Goal: Browse casually: Explore the website without a specific task or goal

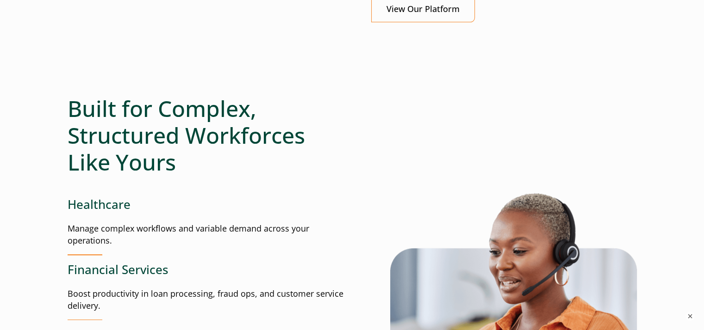
scroll to position [1064, 0]
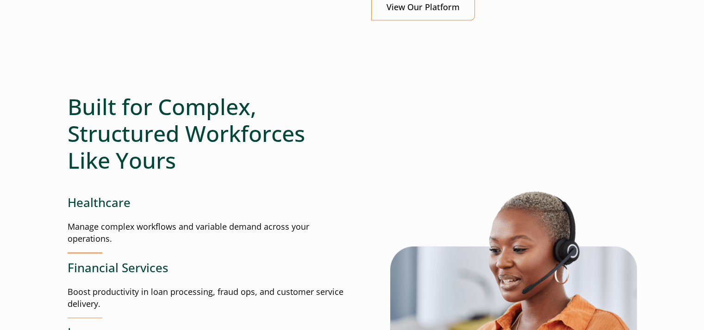
click at [155, 158] on h2 "Built for Complex, Structured Workforces Like Yours" at bounding box center [210, 133] width 285 height 80
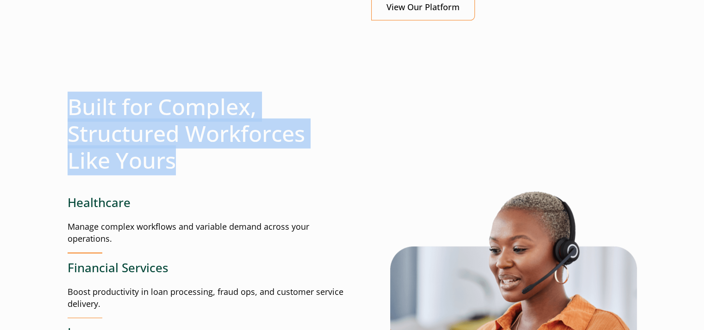
drag, startPoint x: 199, startPoint y: 160, endPoint x: 74, endPoint y: 100, distance: 138.5
click at [74, 100] on h2 "Built for Complex, Structured Workforces Like Yours" at bounding box center [210, 133] width 285 height 80
click at [81, 132] on h2 "Built for Complex, Structured Workforces Like Yours" at bounding box center [210, 133] width 285 height 80
drag, startPoint x: 71, startPoint y: 106, endPoint x: 210, endPoint y: 173, distance: 153.6
click at [210, 173] on div "Built for Complex, Structured Workforces Like Yours Healthcare Manage complex w…" at bounding box center [210, 325] width 285 height 465
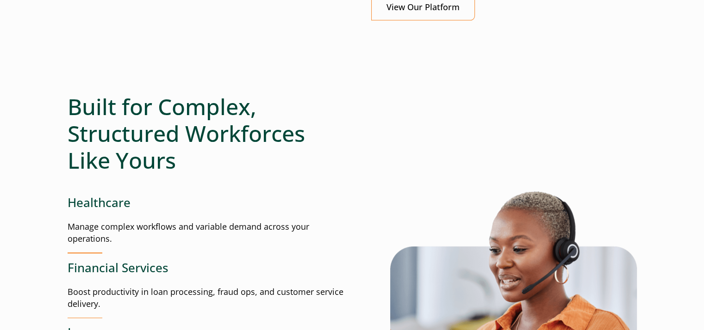
click at [212, 206] on h3 "Healthcare" at bounding box center [210, 203] width 285 height 14
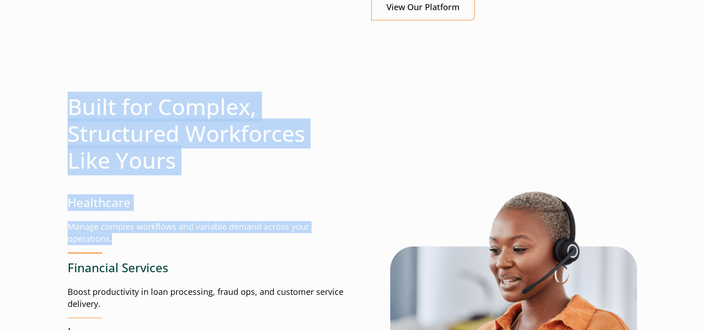
drag, startPoint x: 130, startPoint y: 237, endPoint x: 67, endPoint y: 108, distance: 144.2
click at [181, 140] on h2 "Built for Complex, Structured Workforces Like Yours" at bounding box center [210, 133] width 285 height 80
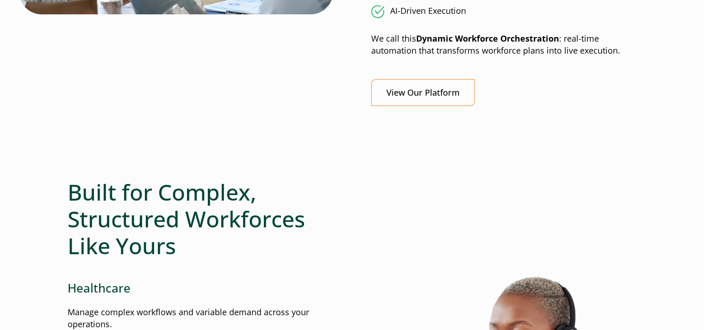
scroll to position [1048, 0]
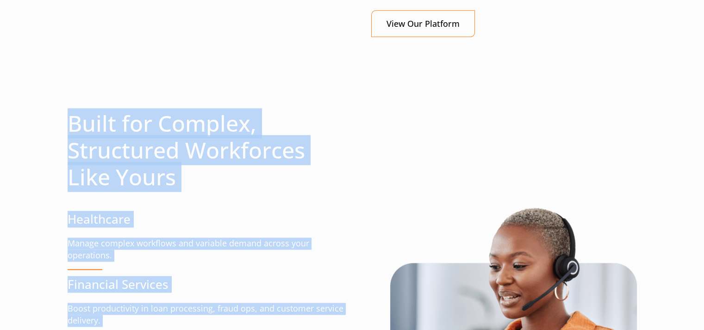
drag, startPoint x: 323, startPoint y: 184, endPoint x: 68, endPoint y: 130, distance: 261.1
click at [123, 145] on h2 "Built for Complex, Structured Workforces Like Yours" at bounding box center [210, 150] width 285 height 80
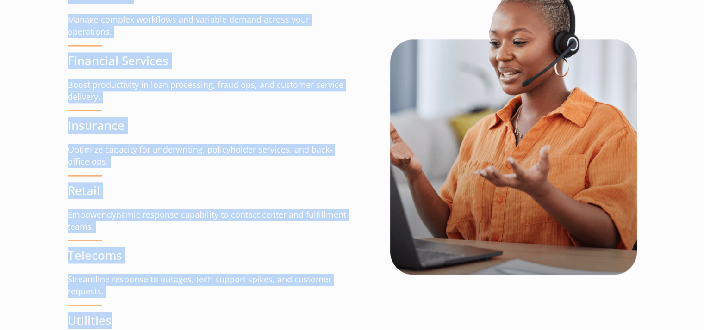
scroll to position [1490, 0]
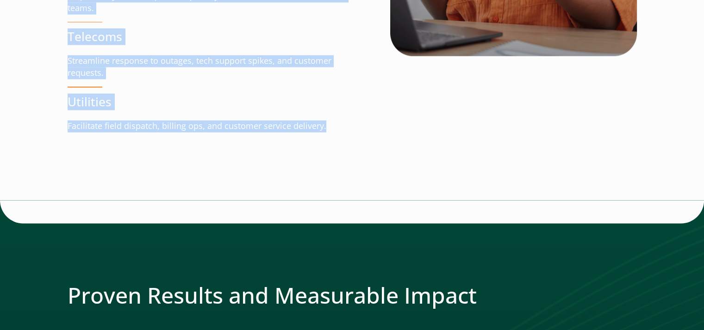
drag, startPoint x: 68, startPoint y: 115, endPoint x: 350, endPoint y: 127, distance: 281.6
click at [350, 127] on p "Facilitate field dispatch, billing ops, and customer service delivery." at bounding box center [210, 126] width 285 height 12
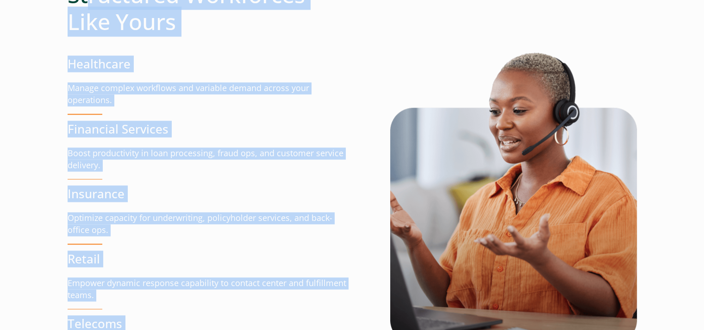
scroll to position [1106, 0]
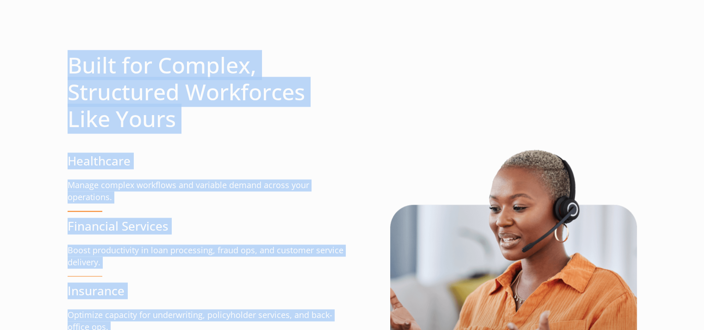
drag, startPoint x: 318, startPoint y: 130, endPoint x: 69, endPoint y: 62, distance: 257.8
click at [69, 62] on div "Built for Complex, Structured Workforces Like Yours Healthcare Manage complex w…" at bounding box center [210, 284] width 285 height 465
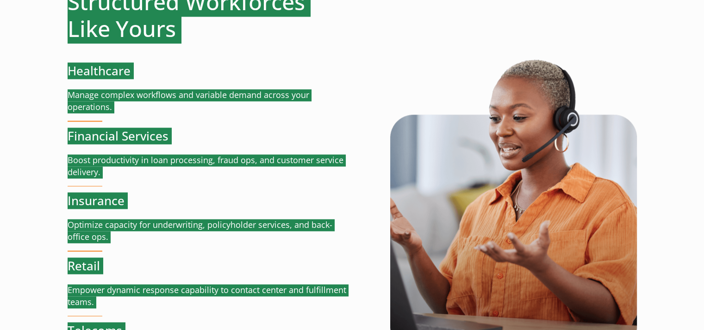
scroll to position [1199, 0]
